Goal: Answer question/provide support

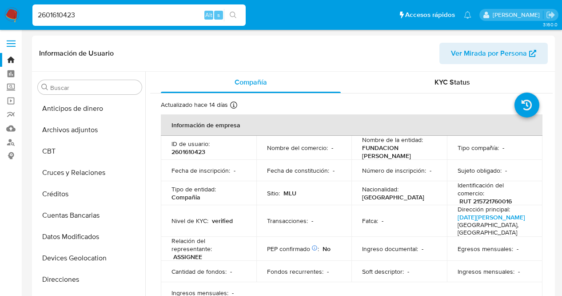
select select "10"
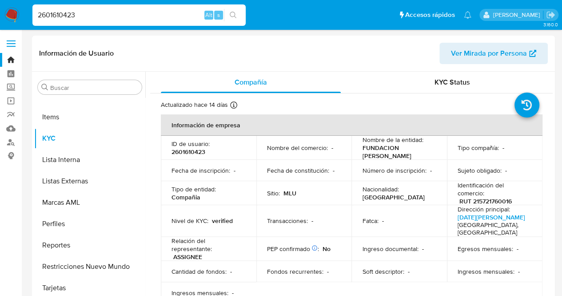
click at [162, 17] on input "2601610423" at bounding box center [138, 15] width 213 height 12
drag, startPoint x: 116, startPoint y: 12, endPoint x: 0, endPoint y: 24, distance: 117.0
click at [0, 24] on nav "Pausado Ver notificaciones 2601610423 Alt s Accesos rápidos Presiona las siguie…" at bounding box center [281, 15] width 562 height 30
paste input "1052323716"
type input "1052323716"
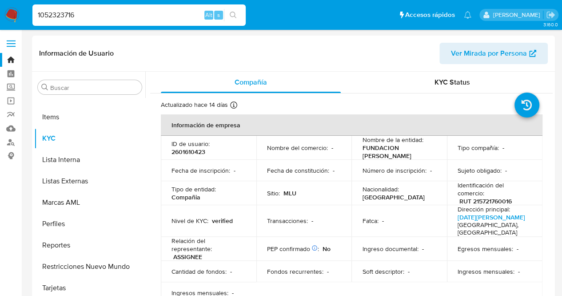
scroll to position [0, 0]
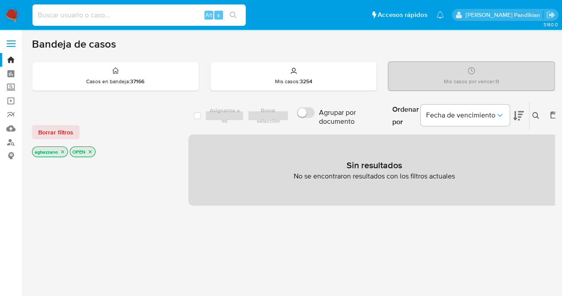
click at [110, 11] on input at bounding box center [138, 15] width 213 height 12
paste input "1052323716"
type input "1052323716"
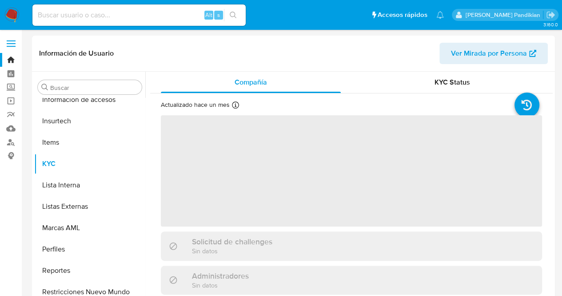
scroll to position [397, 0]
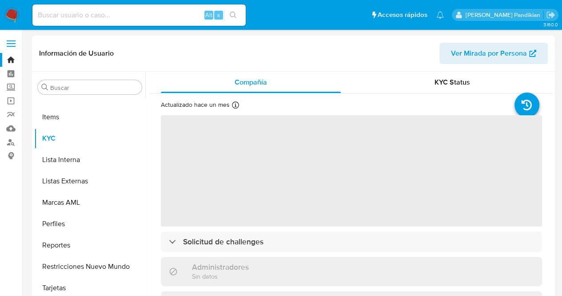
select select "10"
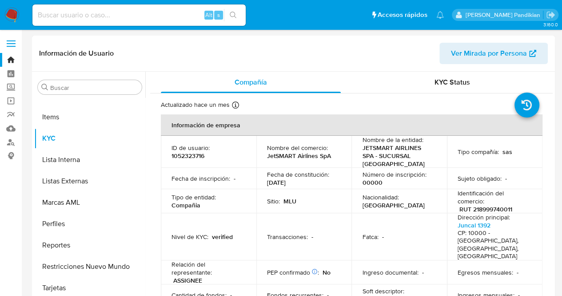
click at [431, 182] on div "Número de inscripción : 00000" at bounding box center [399, 178] width 74 height 16
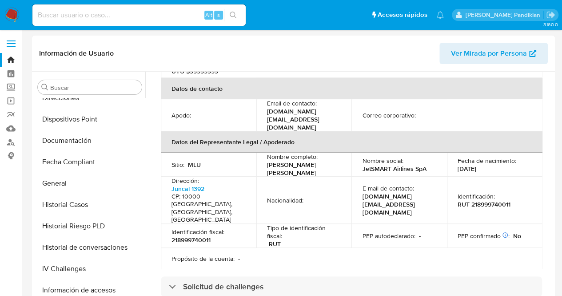
scroll to position [153, 0]
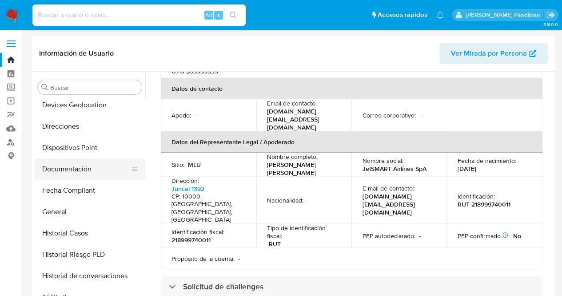
click at [106, 158] on button "Documentación" at bounding box center [86, 168] width 104 height 21
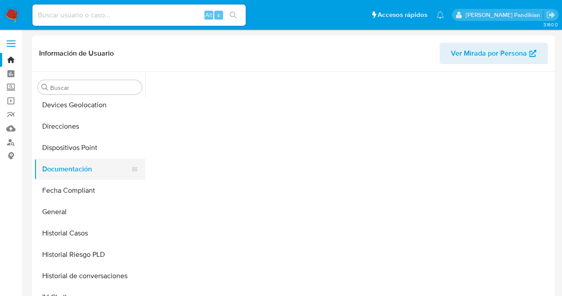
scroll to position [0, 0]
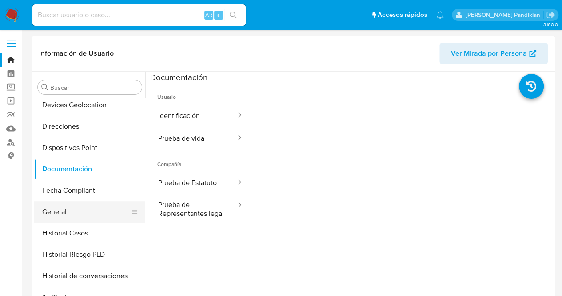
click at [60, 210] on button "General" at bounding box center [86, 211] width 104 height 21
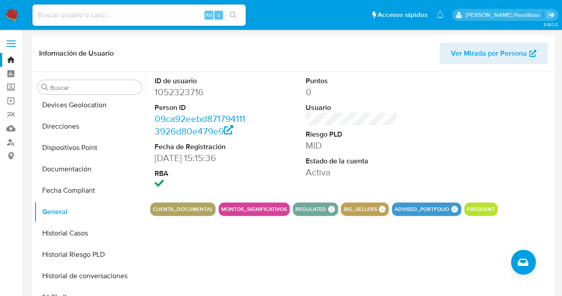
click at [265, 163] on div "ID de usuario 1052323716 Person ID 09ca92eebd8717941113926d80e479e9 Fecha de Re…" at bounding box center [351, 134] width 403 height 124
